Goal: Task Accomplishment & Management: Use online tool/utility

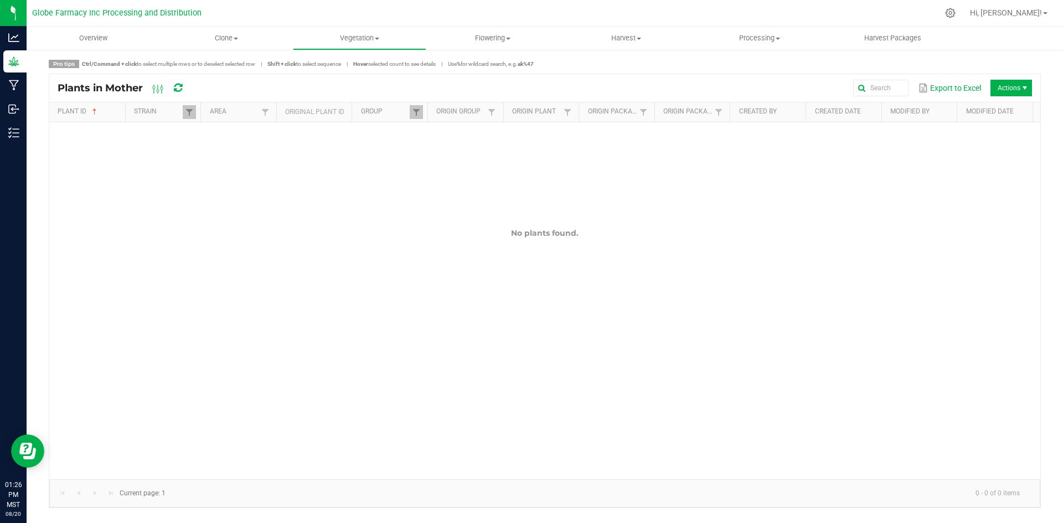
click at [375, 53] on div "Pro tips Ctrl/Command + click to select multiple rows or to deselect selected r…" at bounding box center [545, 284] width 1037 height 471
click at [370, 43] on span "Vegetation" at bounding box center [360, 38] width 132 height 10
click at [339, 91] on span "Mother groups" at bounding box center [334, 93] width 83 height 9
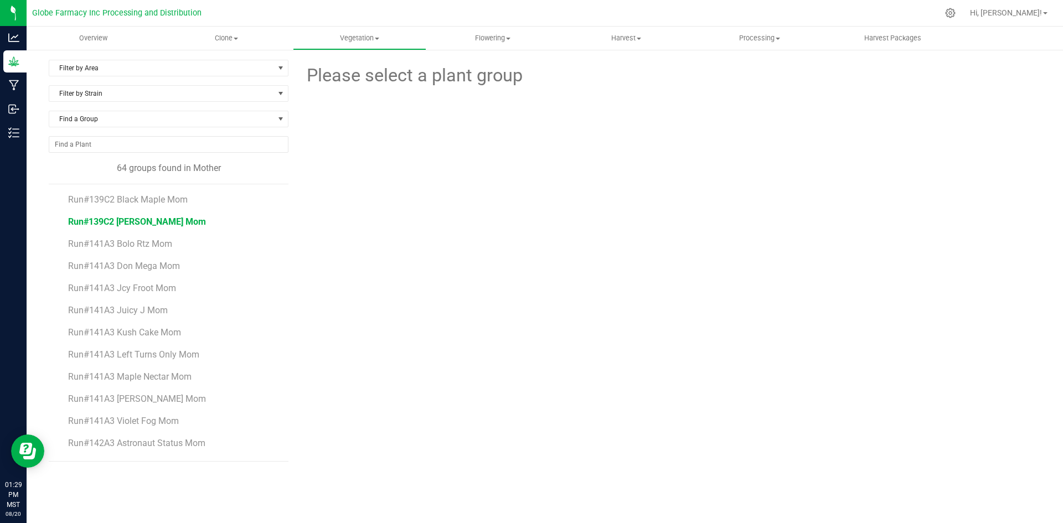
click at [169, 222] on span "Run#139C2 [PERSON_NAME] Mom" at bounding box center [137, 222] width 138 height 11
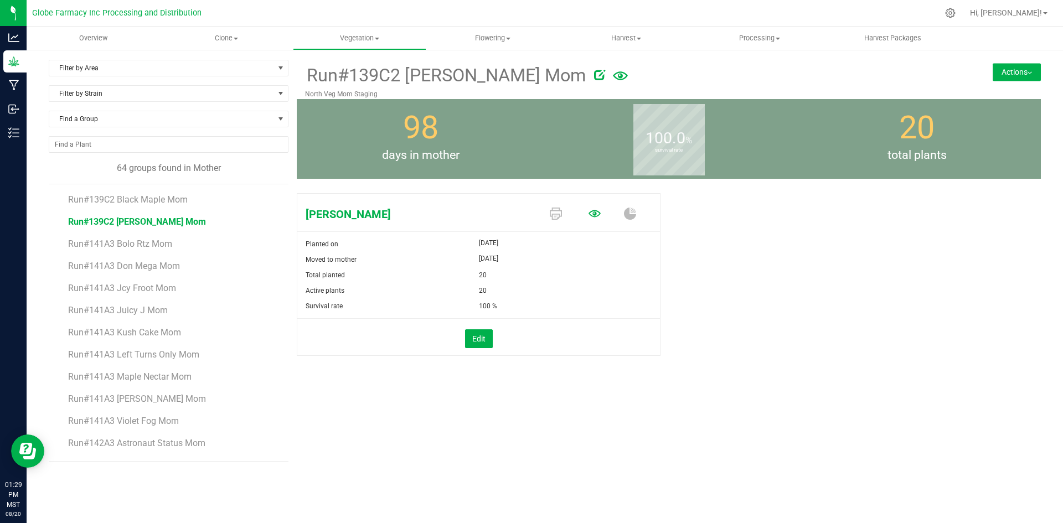
click at [589, 213] on icon at bounding box center [595, 214] width 12 height 12
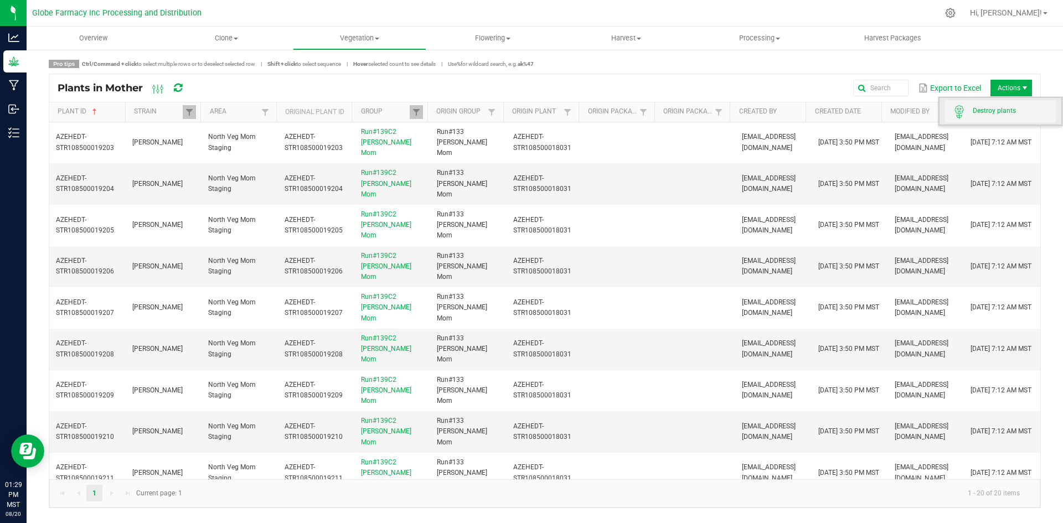
click at [1009, 115] on span "Destroy plants" at bounding box center [1014, 110] width 83 height 9
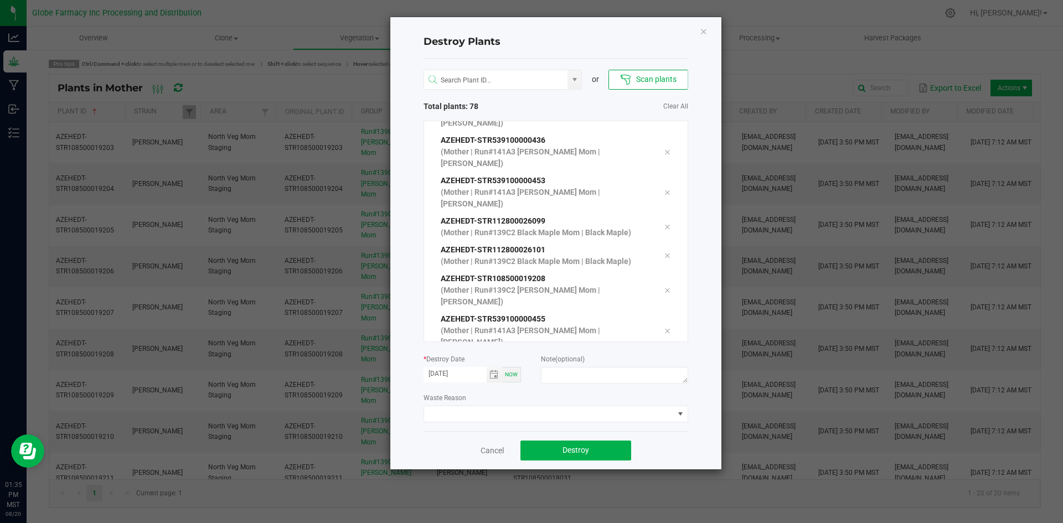
scroll to position [2044, 0]
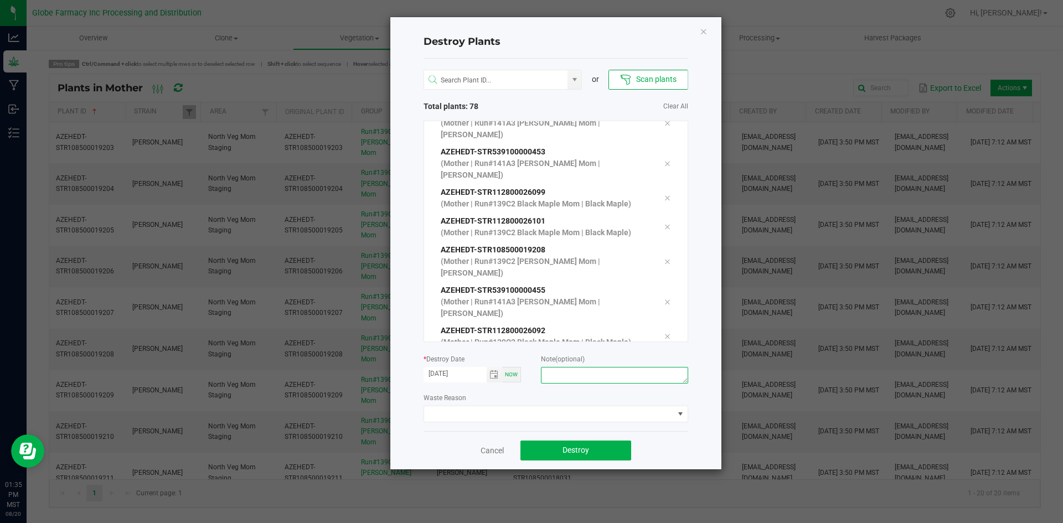
click at [619, 378] on textarea at bounding box center [614, 375] width 147 height 17
type textarea "overage coffee/trash"
click at [553, 454] on button "Destroy" at bounding box center [576, 451] width 111 height 20
